Goal: Check status: Check status

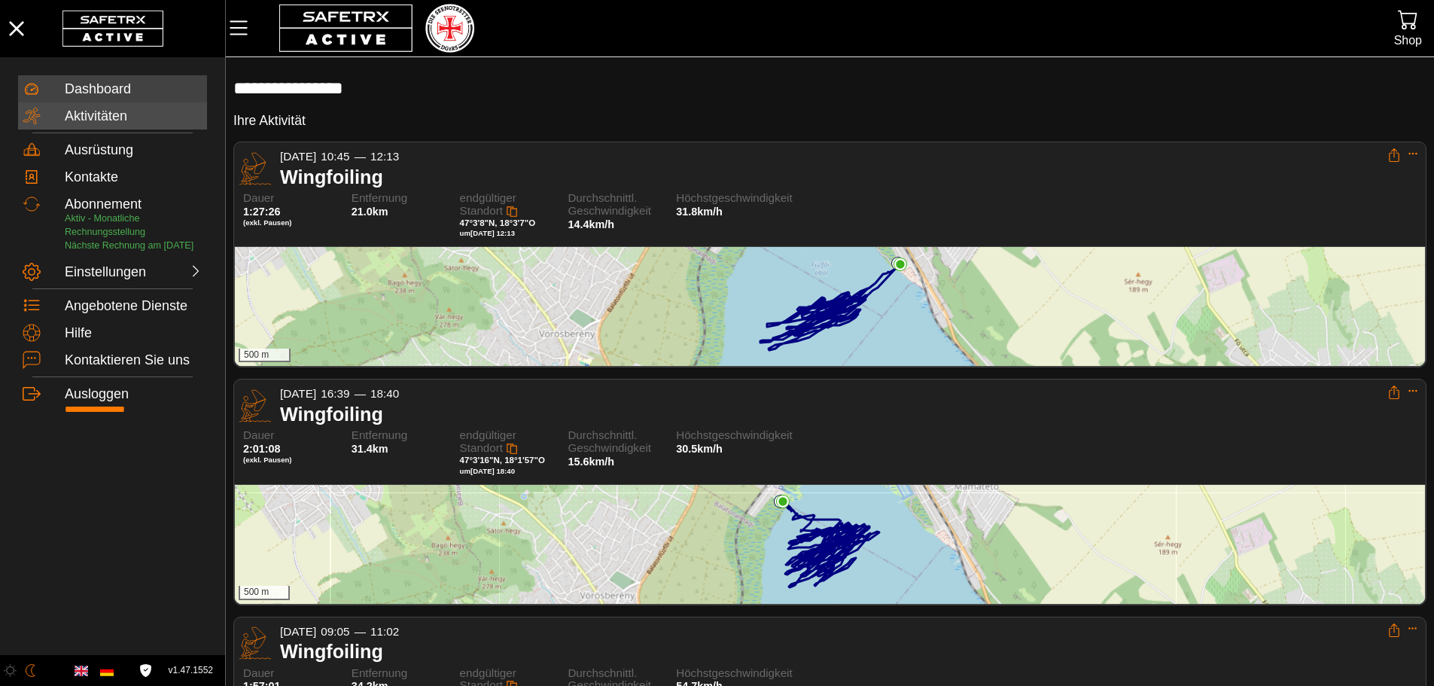
click at [98, 116] on div "Aktivitäten" at bounding box center [134, 116] width 138 height 17
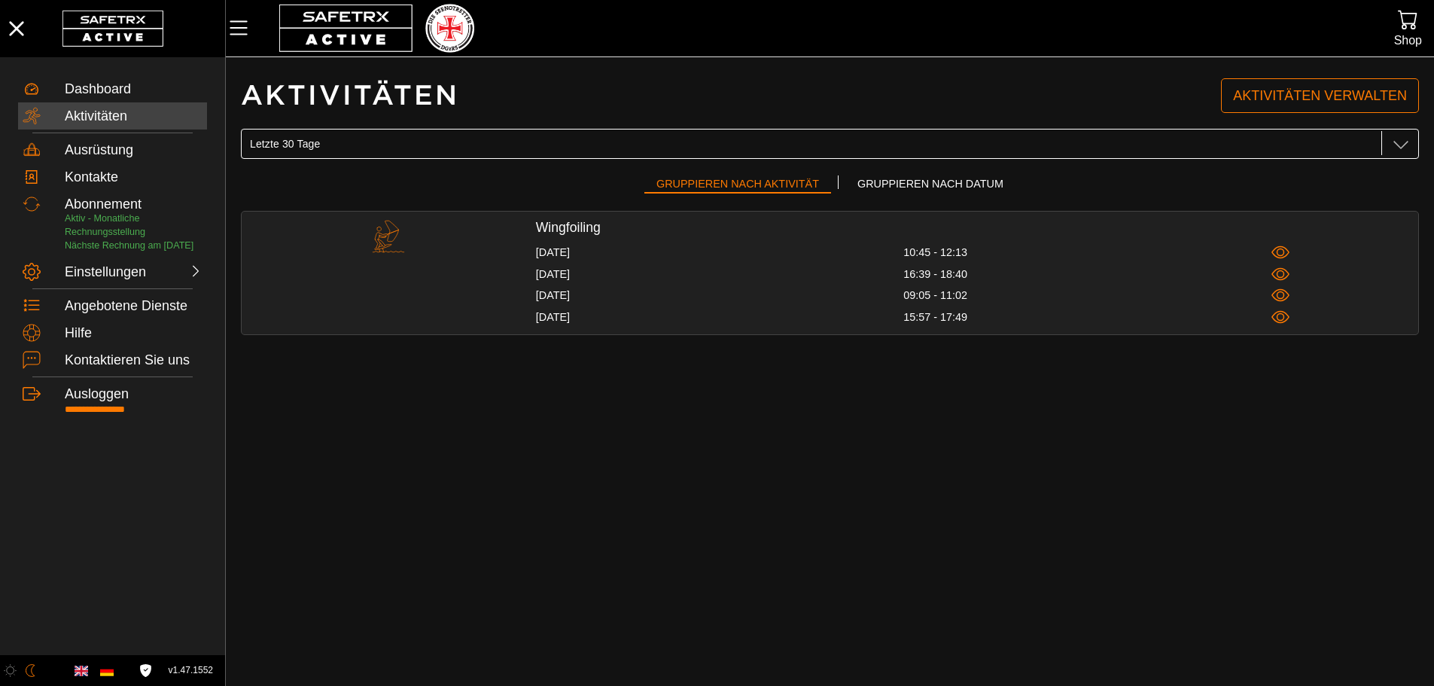
click at [393, 147] on div "Letzte 30 Tage Letzte 30 Tage" at bounding box center [813, 144] width 1127 height 30
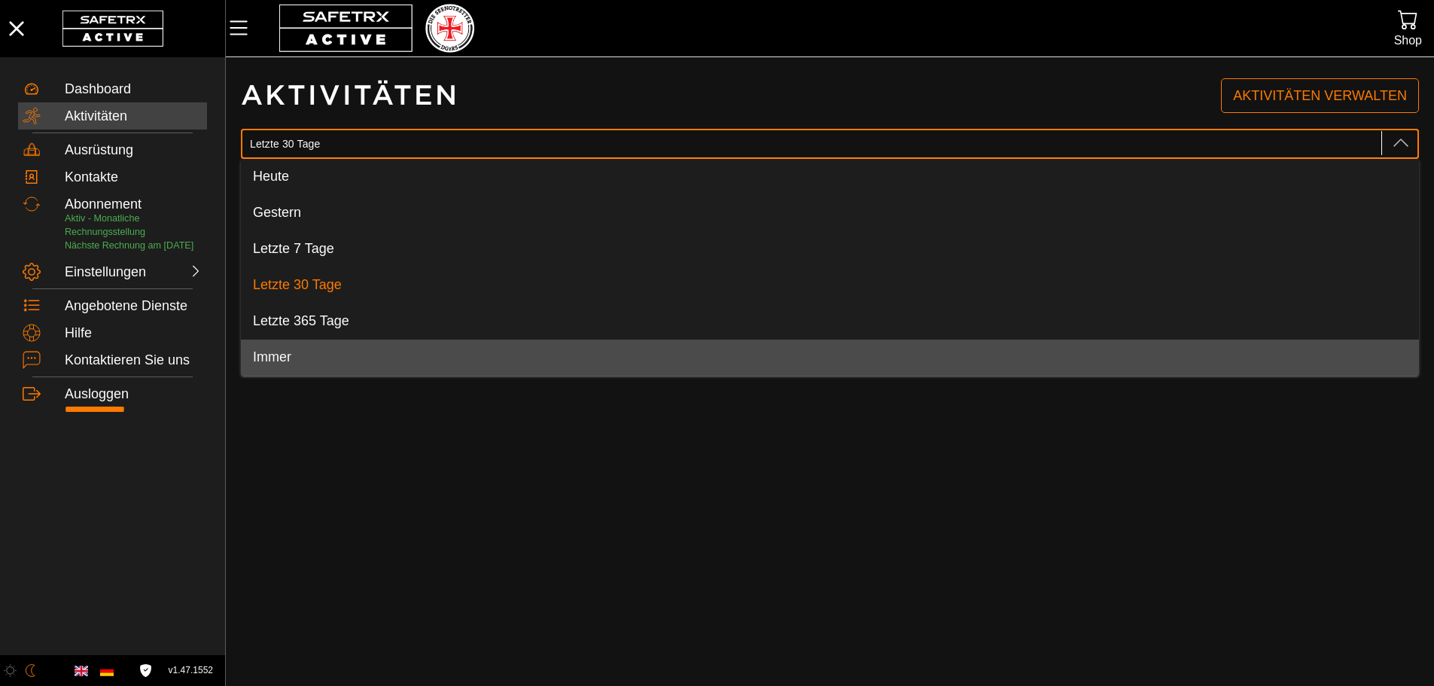
click at [326, 352] on div "Immer" at bounding box center [830, 357] width 1154 height 17
type input "Immer"
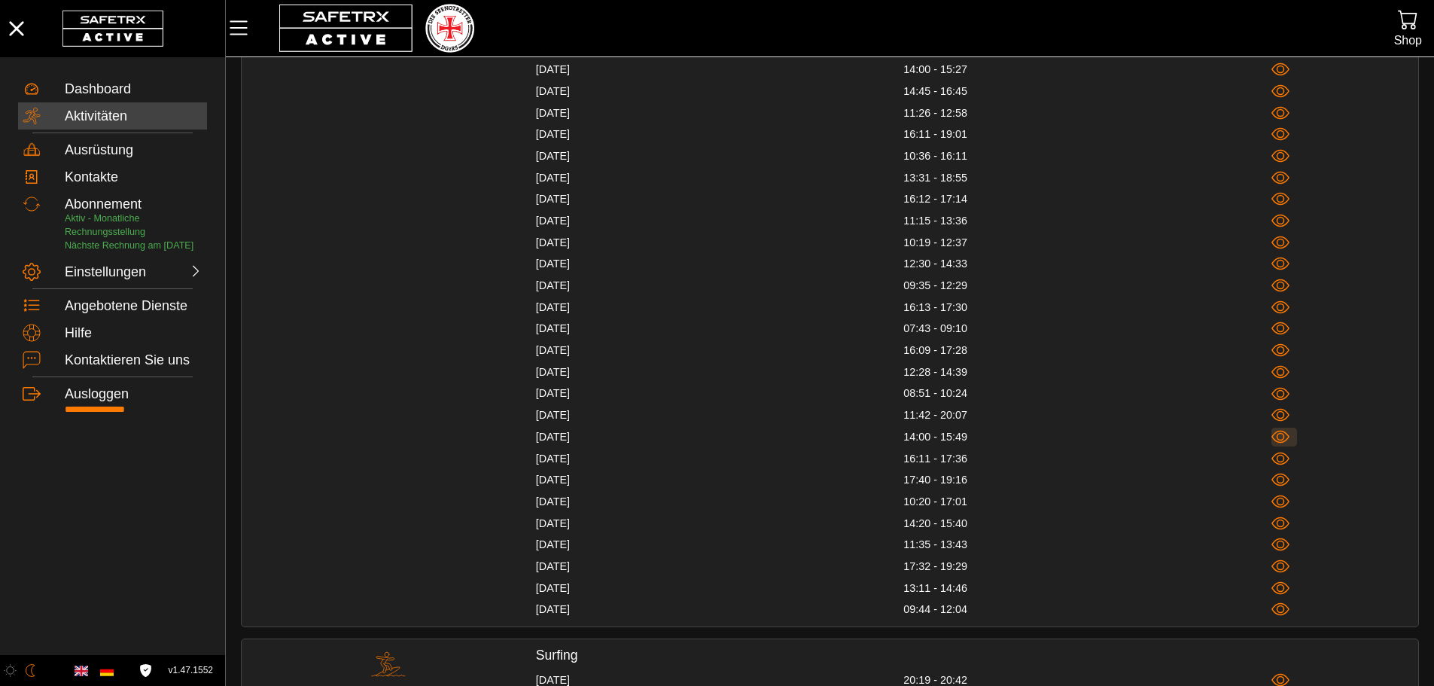
click at [1282, 441] on icon "button" at bounding box center [1280, 436] width 19 height 19
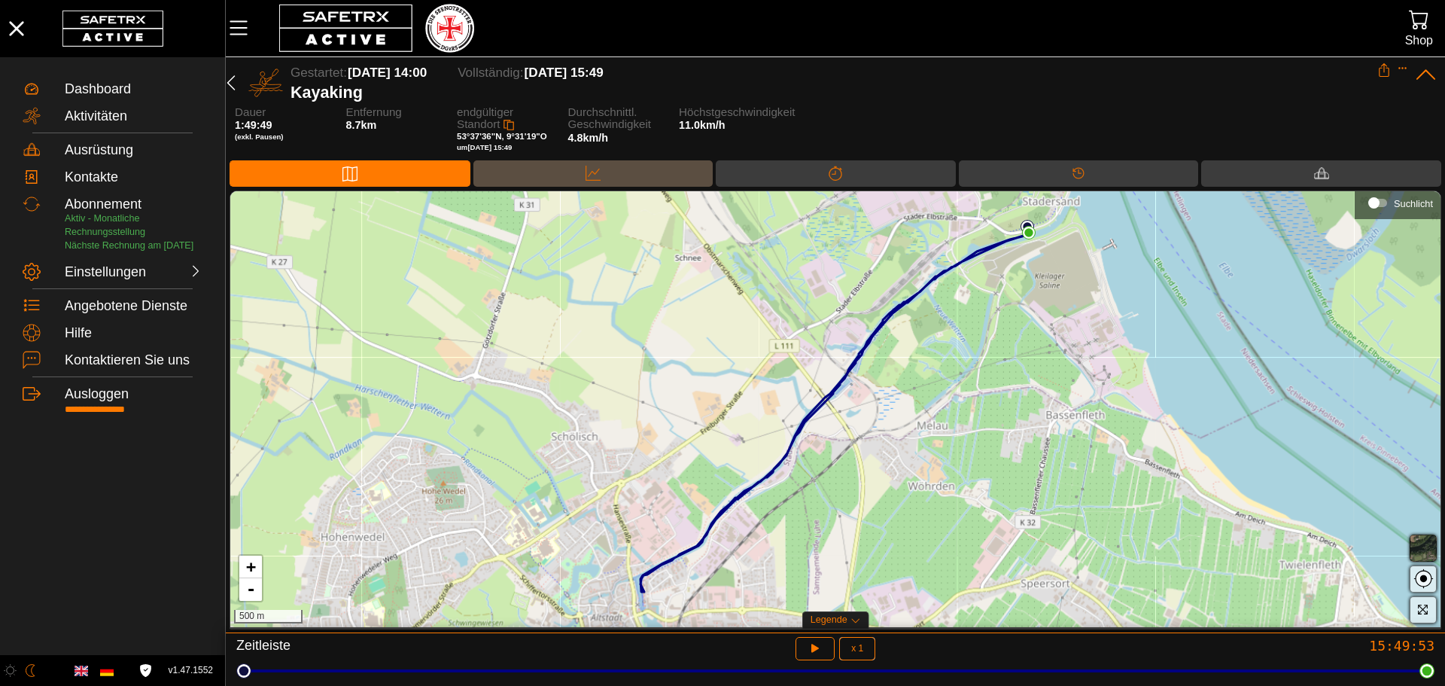
click at [660, 180] on div "Daten" at bounding box center [593, 173] width 240 height 26
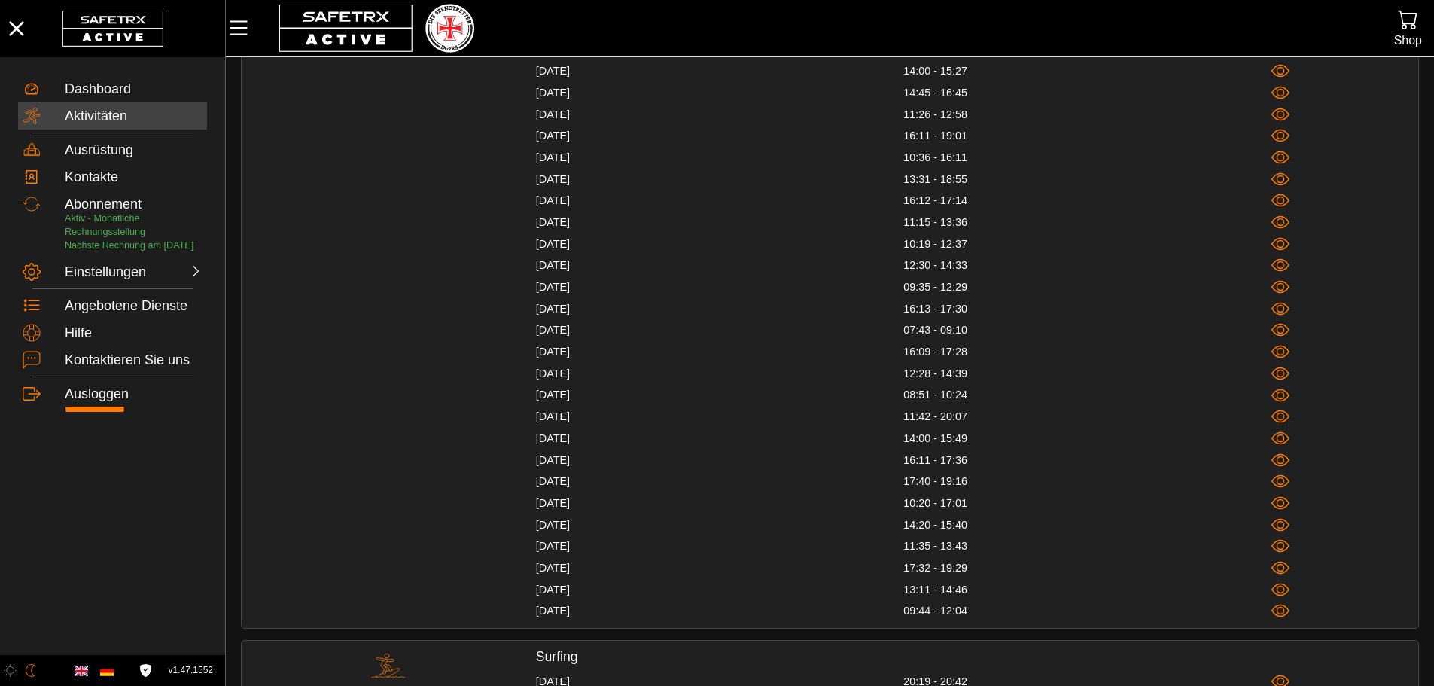
scroll to position [1505, 0]
click at [1282, 421] on icon "button" at bounding box center [1280, 415] width 19 height 13
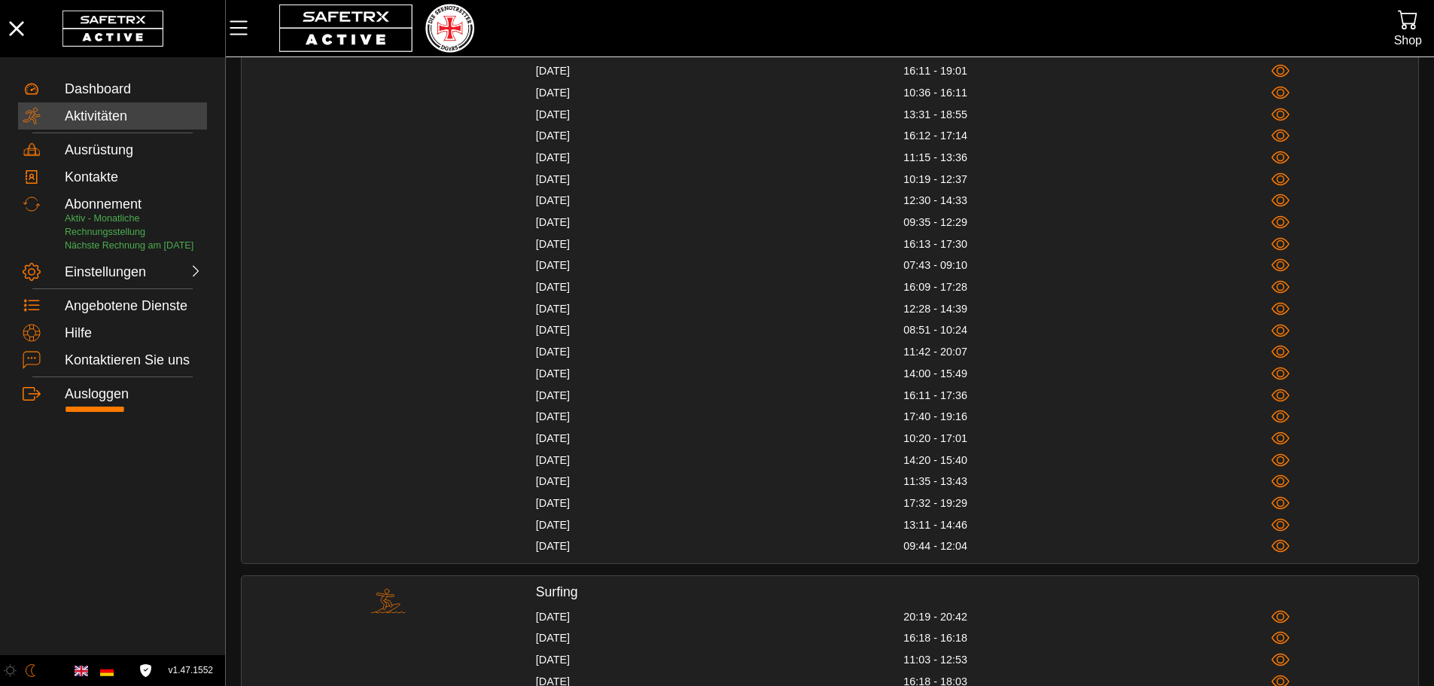
scroll to position [1580, 0]
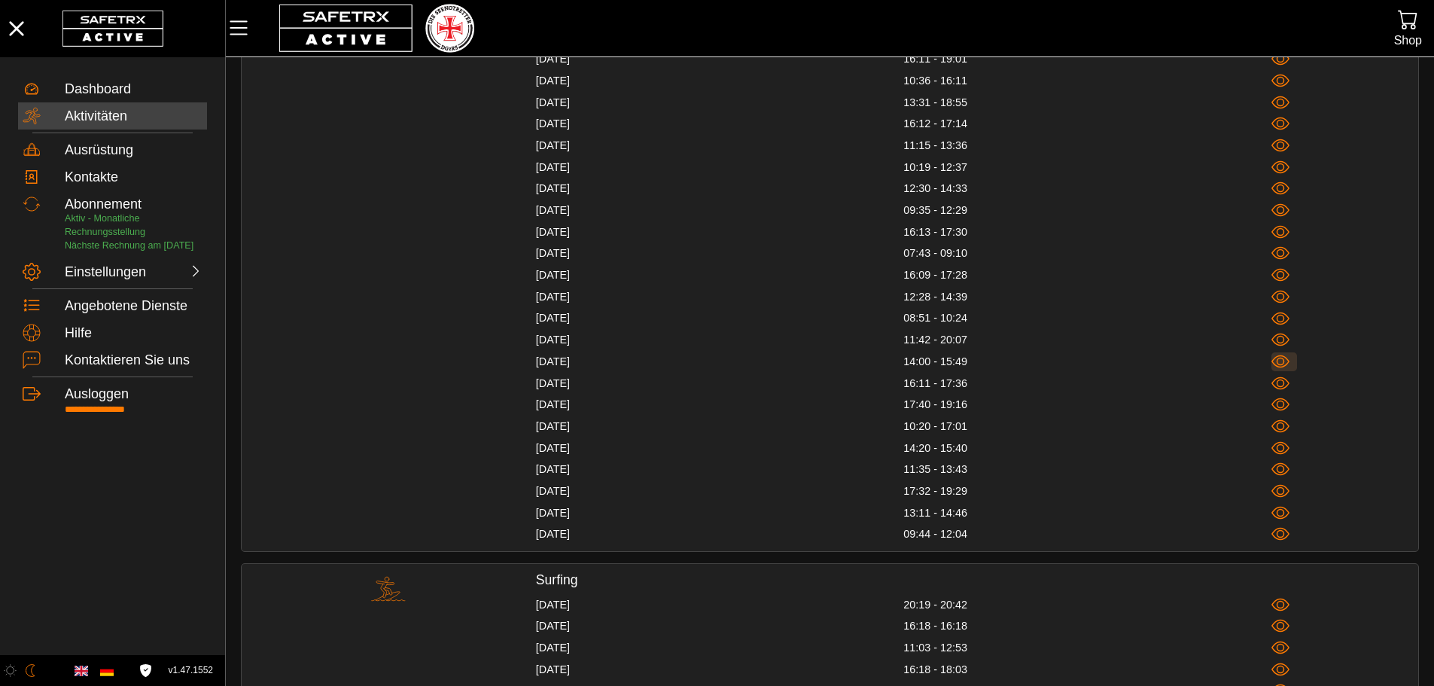
click at [1286, 362] on icon "button" at bounding box center [1280, 361] width 19 height 19
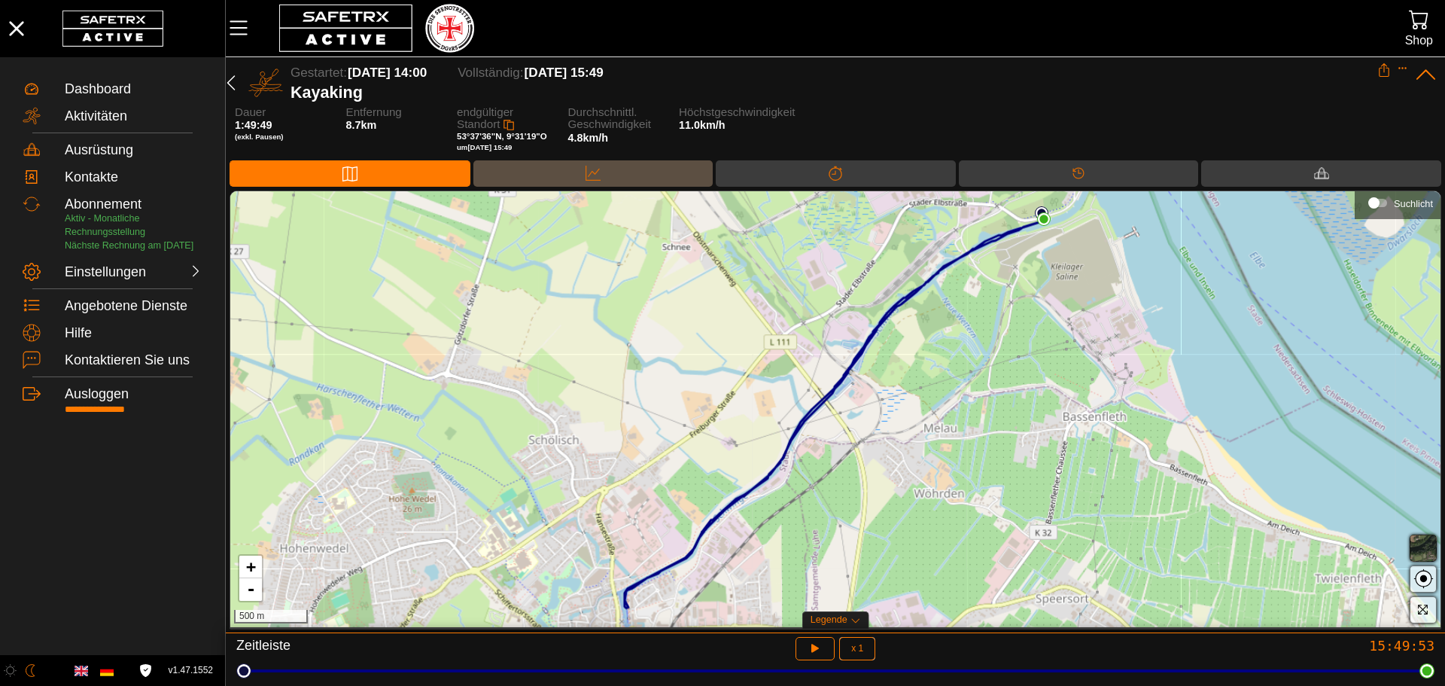
click at [597, 184] on div "Daten" at bounding box center [593, 173] width 240 height 26
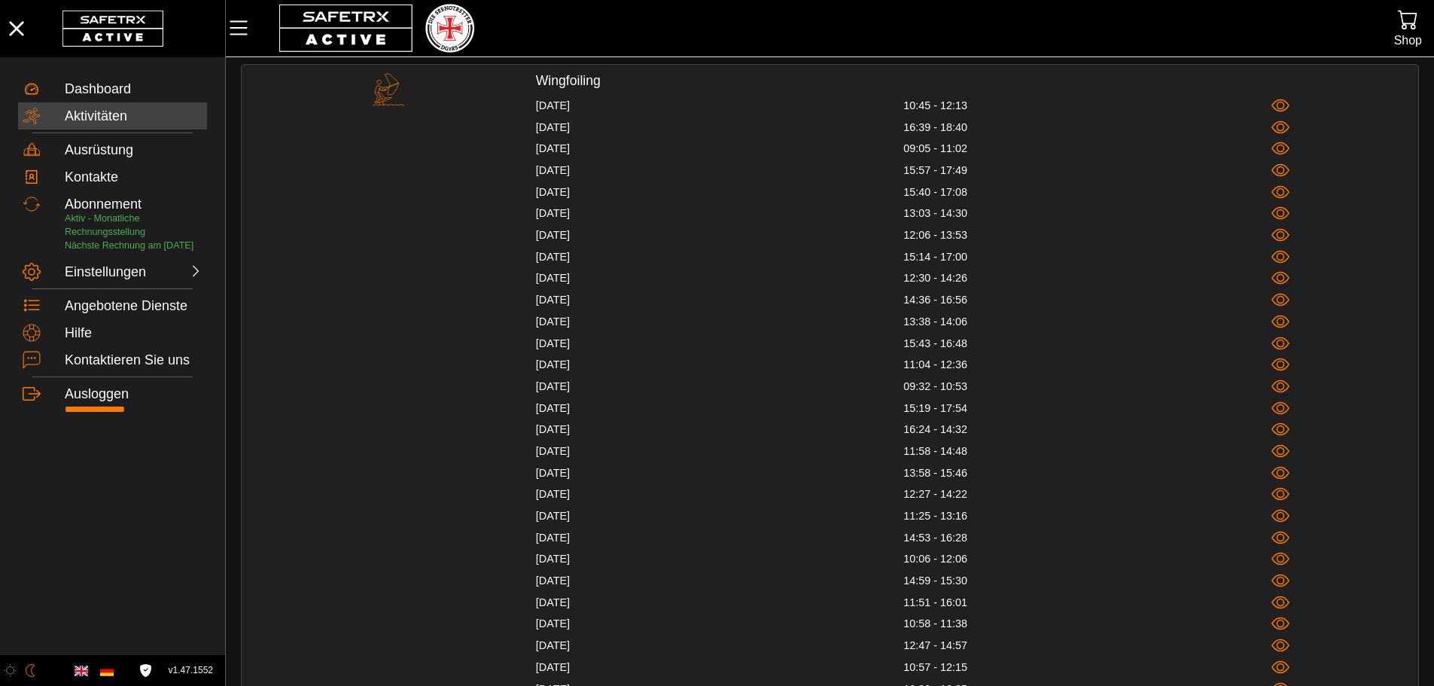
scroll to position [151, 0]
click at [1277, 489] on icon "button" at bounding box center [1280, 490] width 8 height 8
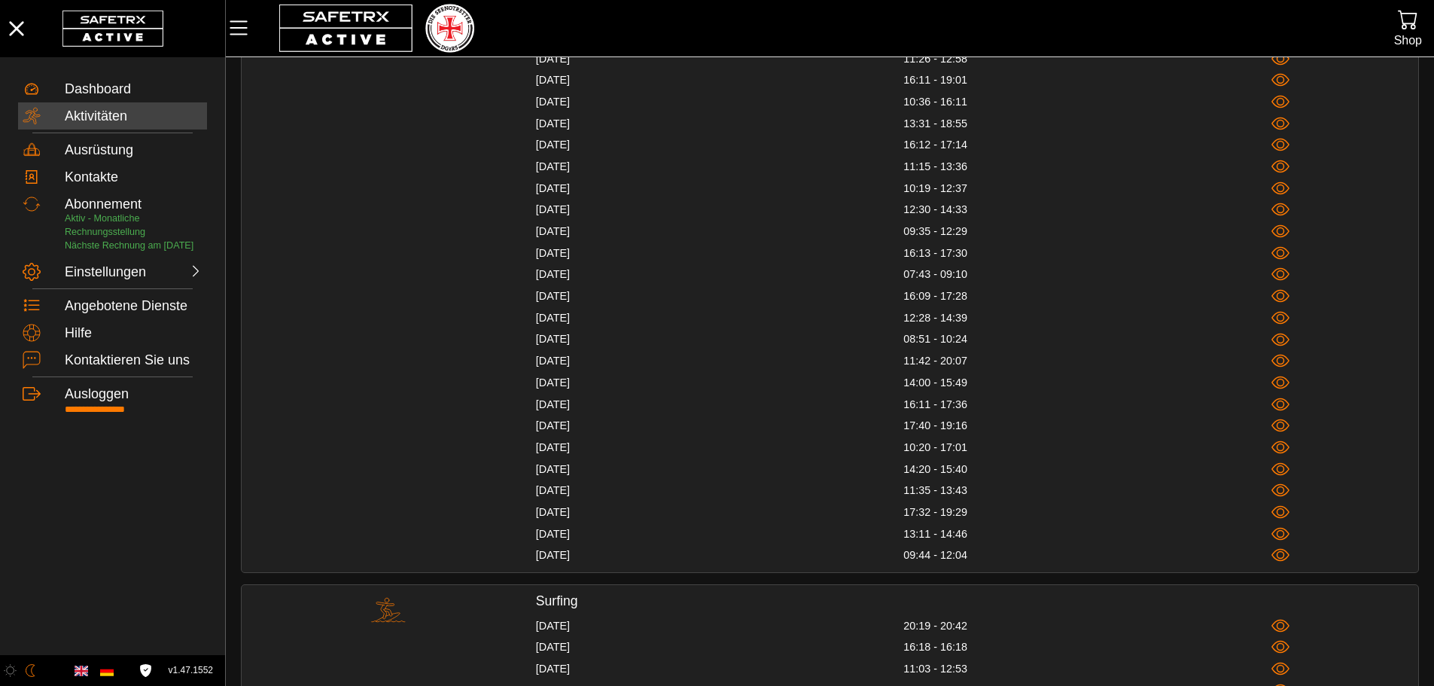
scroll to position [1580, 0]
click at [1283, 386] on icon "button" at bounding box center [1280, 383] width 19 height 19
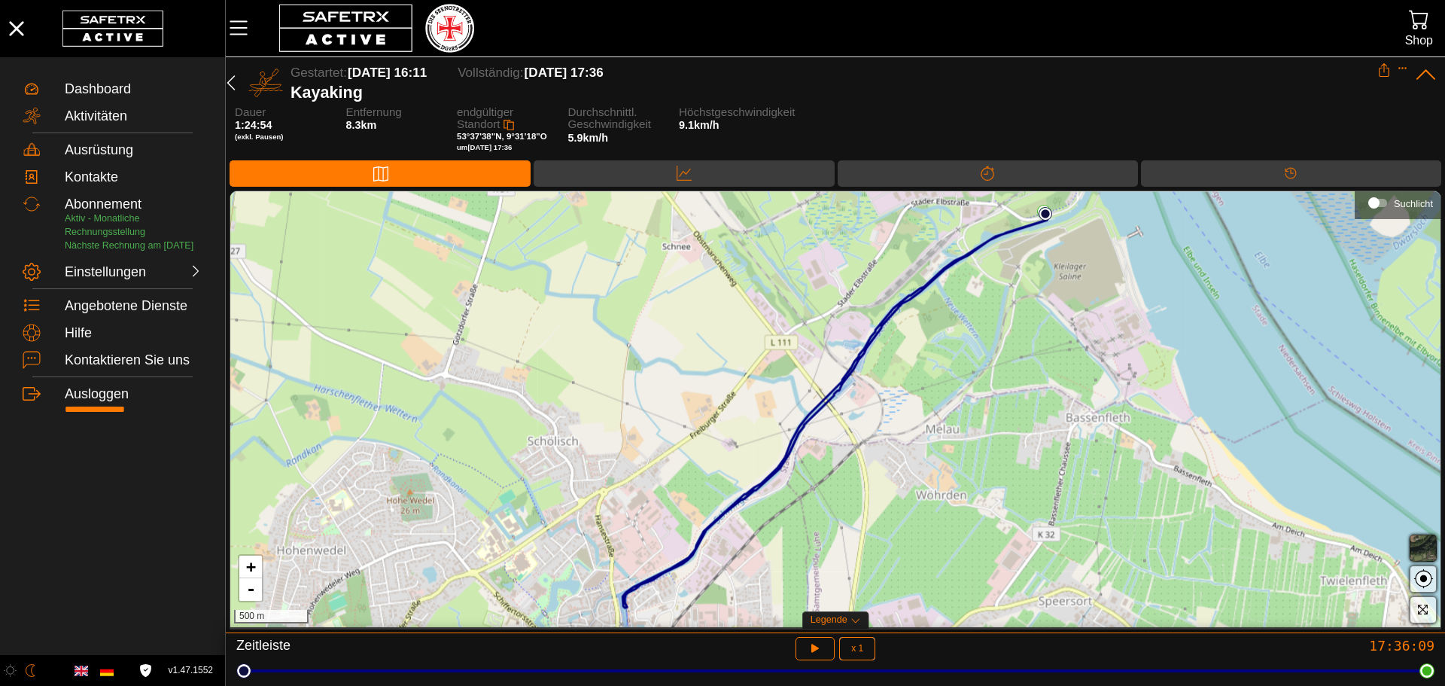
click at [628, 187] on div "Karte Daten Trennung Timeline" at bounding box center [835, 175] width 1219 height 30
click at [628, 174] on div "Daten" at bounding box center [684, 173] width 300 height 26
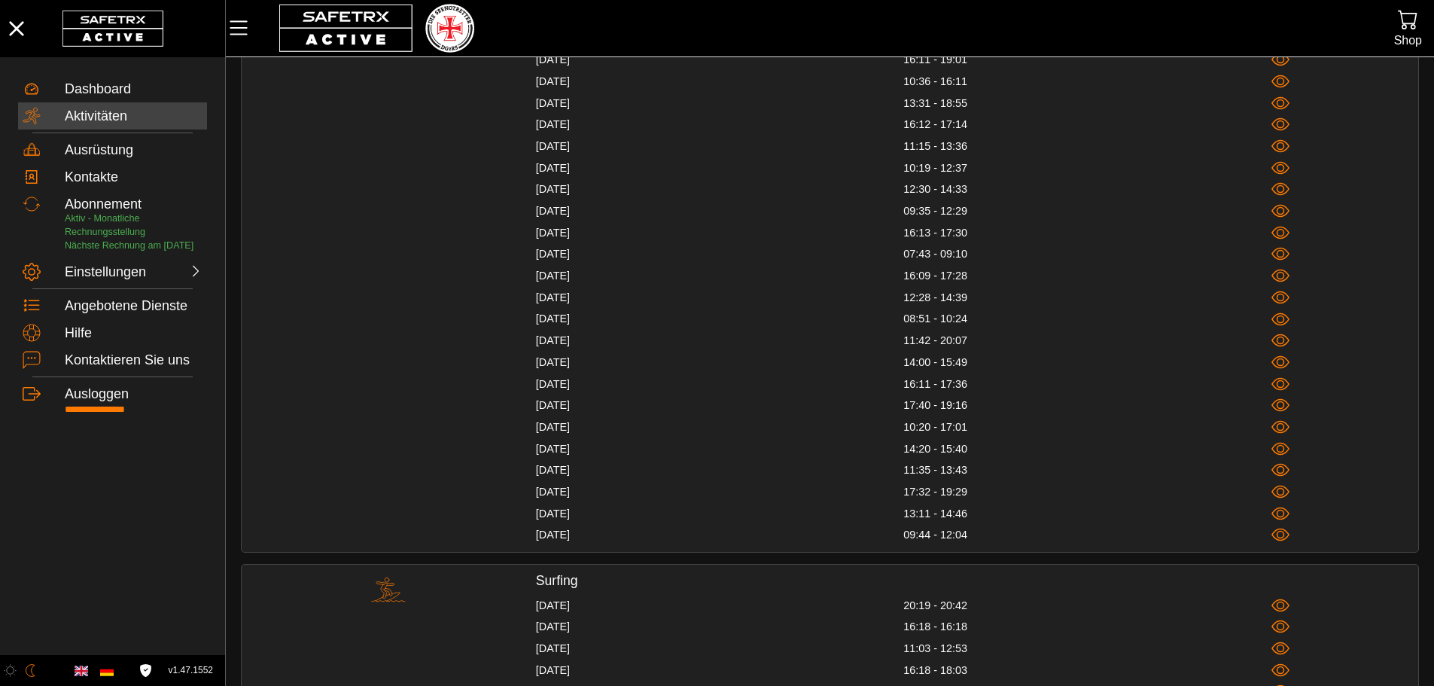
scroll to position [1580, 0]
click at [1275, 421] on icon "button" at bounding box center [1280, 426] width 19 height 19
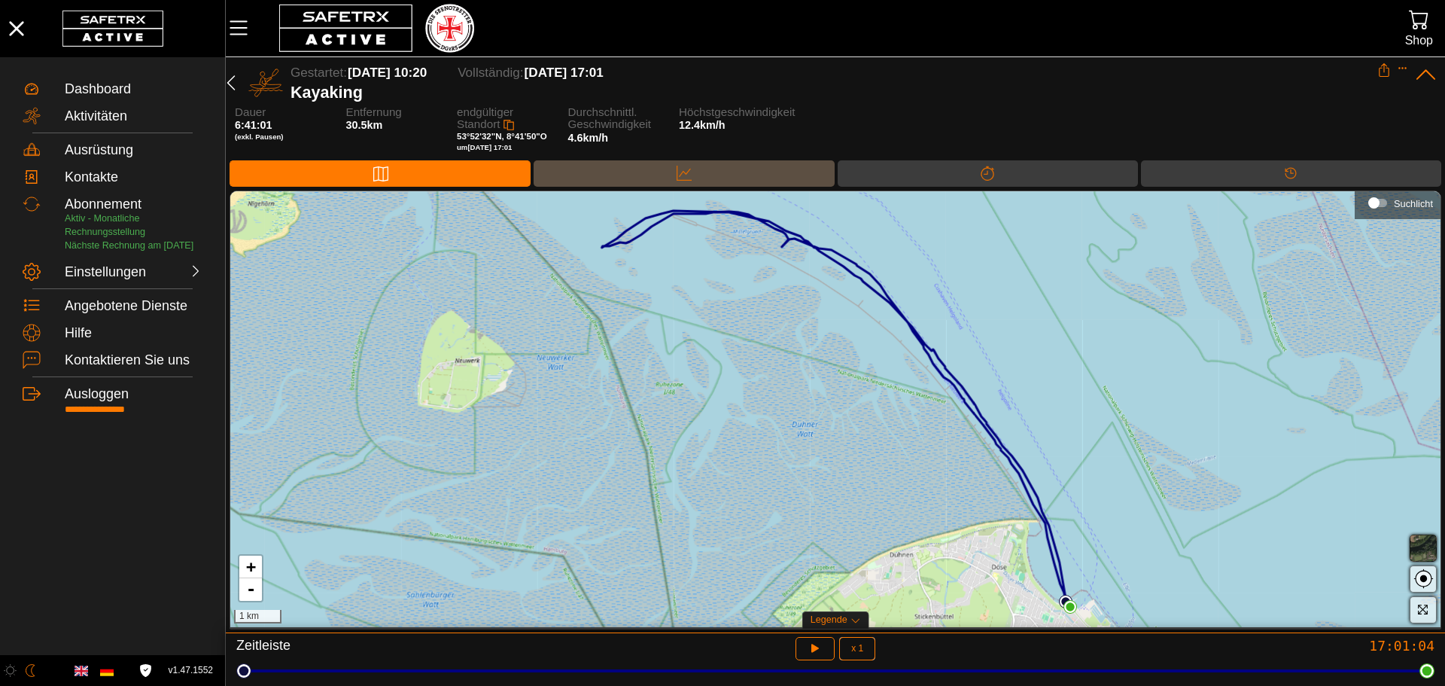
click at [690, 175] on icon at bounding box center [684, 173] width 15 height 15
